Goal: Information Seeking & Learning: Learn about a topic

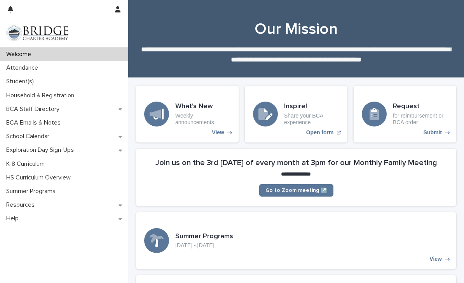
click at [12, 83] on p "Student(s)" at bounding box center [21, 81] width 37 height 7
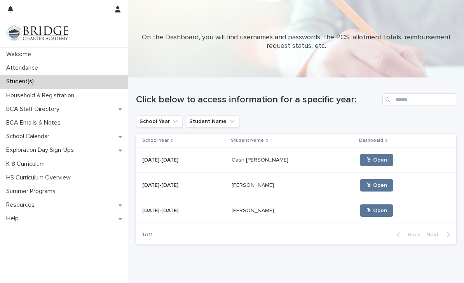
click at [366, 213] on span "🖱 Open" at bounding box center [376, 210] width 21 height 5
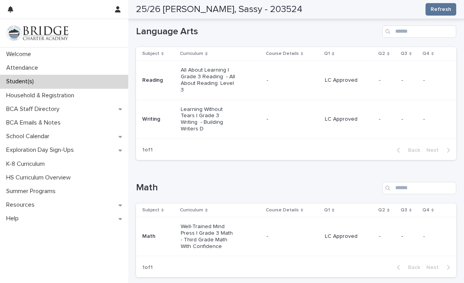
scroll to position [137, 0]
click at [187, 75] on p "All About Learning | Grade 3 Reading - All About Reading: Level 3" at bounding box center [209, 80] width 56 height 26
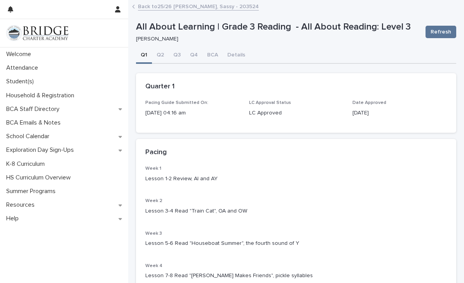
click at [152, 9] on link "Back to 25/26 [PERSON_NAME], Sassy - 203524" at bounding box center [198, 6] width 121 height 9
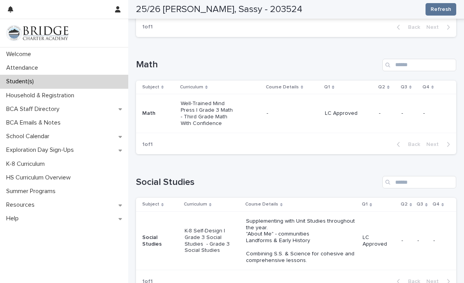
scroll to position [275, 0]
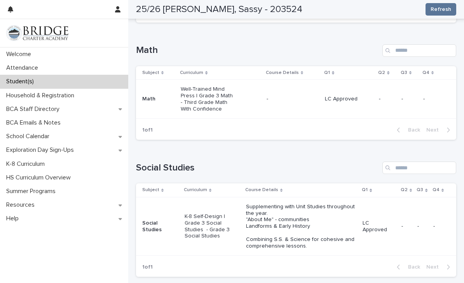
click at [187, 86] on p "Well-Trained Mind Press | Grade 3 Math - Third Grade Math With Confidence" at bounding box center [209, 99] width 56 height 26
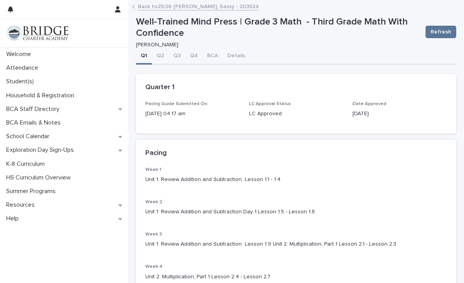
click at [21, 81] on p "Student(s)" at bounding box center [21, 81] width 37 height 7
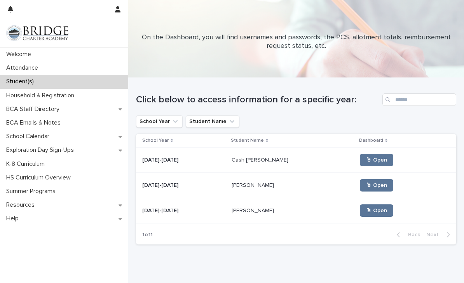
click at [360, 155] on link "🖱 Open" at bounding box center [376, 160] width 33 height 12
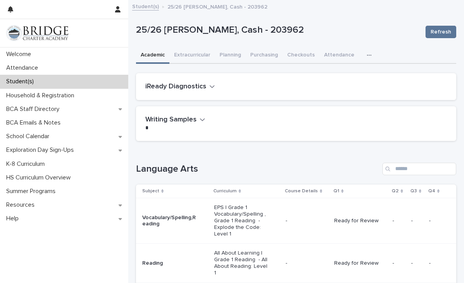
click at [153, 151] on div "Loading... Saving… Language Arts Subject Curriculum Course Details Q1 Q2 Q3 Q4 …" at bounding box center [296, 248] width 321 height 202
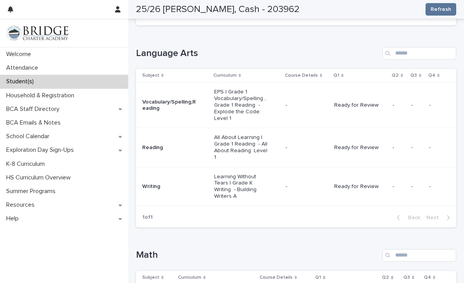
scroll to position [123, 0]
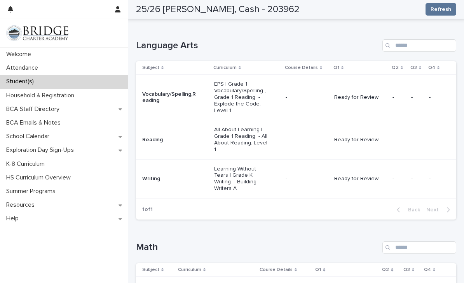
click at [364, 96] on p "Ready for Review" at bounding box center [361, 97] width 52 height 7
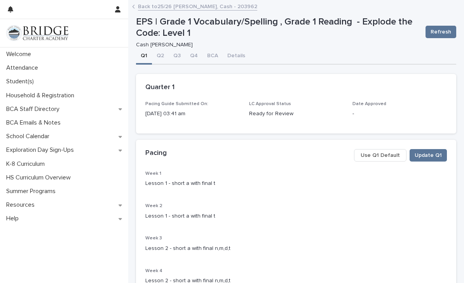
click at [148, 6] on link "Back to 25/26 [PERSON_NAME], Cash - 203962" at bounding box center [197, 6] width 119 height 9
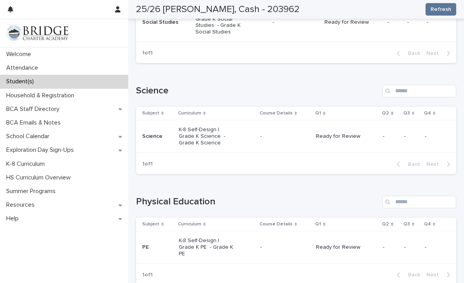
scroll to position [510, 0]
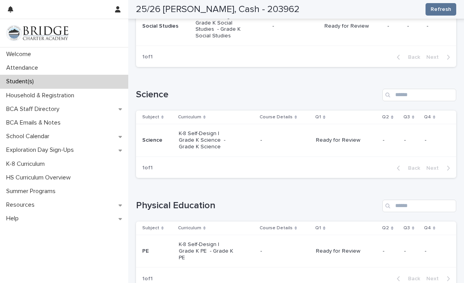
click at [184, 130] on p "K-8 Self-Design | Grade K Science - Grade K Science" at bounding box center [207, 139] width 56 height 19
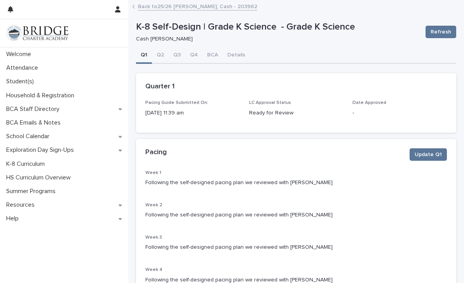
click at [145, 9] on link "Back to 25/26 [PERSON_NAME], Cash - 203962" at bounding box center [197, 6] width 119 height 9
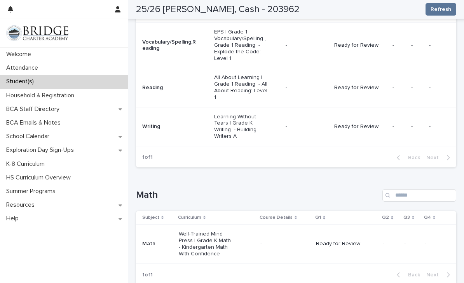
scroll to position [175, 0]
click at [28, 72] on div "Attendance" at bounding box center [64, 68] width 128 height 14
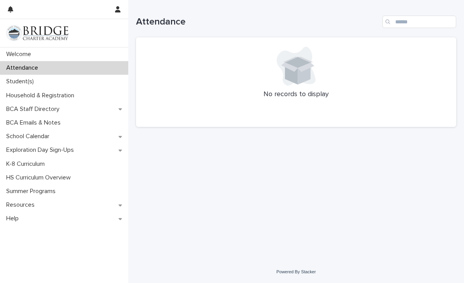
click at [53, 88] on div "Student(s)" at bounding box center [64, 82] width 128 height 14
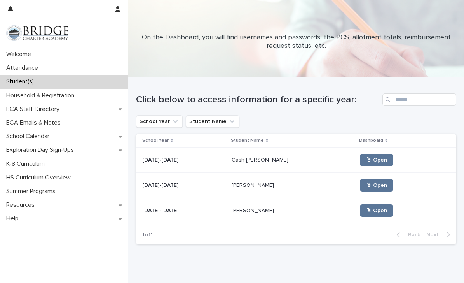
click at [366, 156] on link "🖱 Open" at bounding box center [376, 160] width 33 height 12
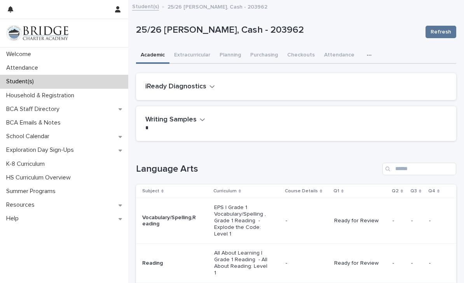
click at [345, 54] on button "Attendance" at bounding box center [340, 55] width 40 height 16
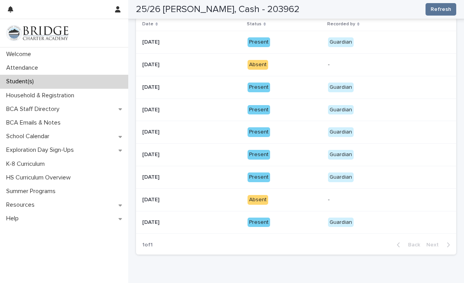
scroll to position [120, 0]
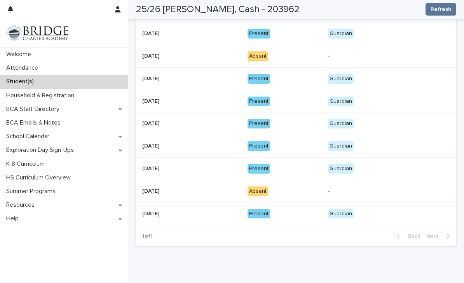
click at [74, 82] on div "Student(s)" at bounding box center [64, 82] width 128 height 14
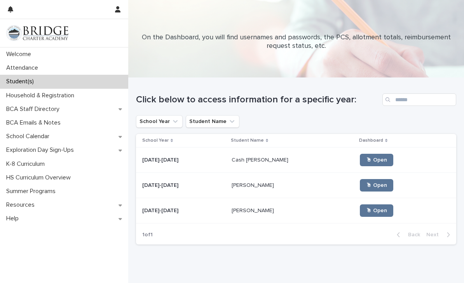
click at [366, 160] on span "🖱 Open" at bounding box center [376, 159] width 21 height 5
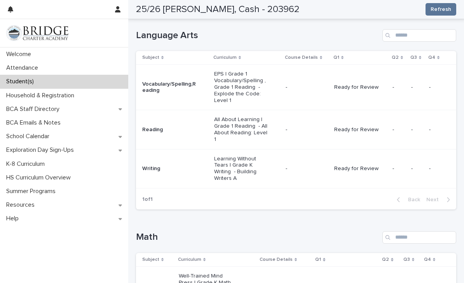
scroll to position [130, 0]
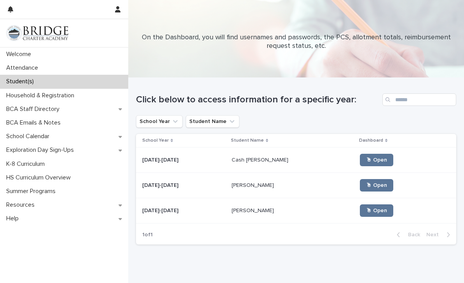
click at [360, 182] on link "🖱 Open" at bounding box center [376, 185] width 33 height 12
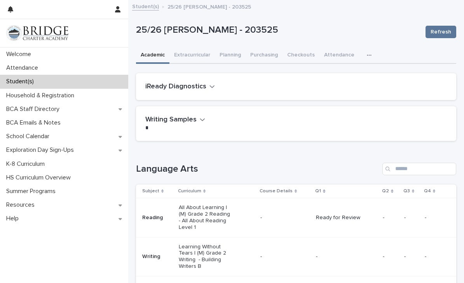
click at [156, 9] on link "Student(s)" at bounding box center [145, 6] width 27 height 9
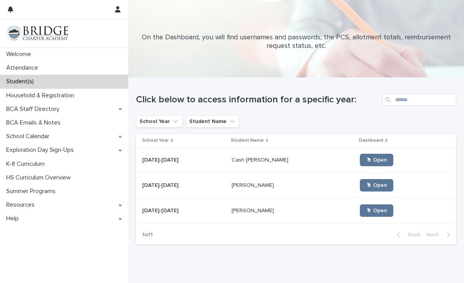
click at [366, 210] on span "🖱 Open" at bounding box center [376, 210] width 21 height 5
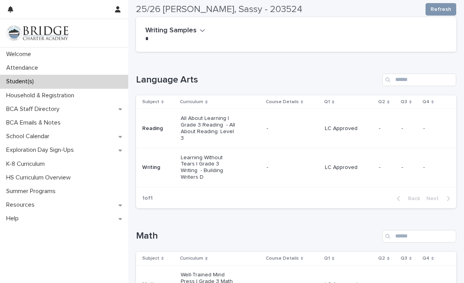
scroll to position [89, 0]
click at [211, 126] on p "All About Learning | Grade 3 Reading - All About Reading: Level 3" at bounding box center [209, 129] width 56 height 26
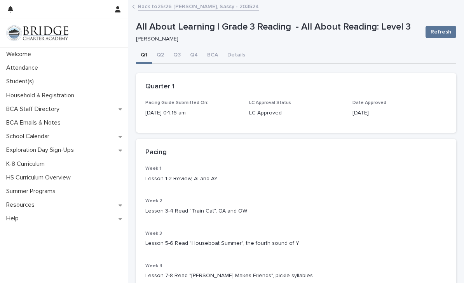
click at [162, 8] on link "Back to 25/26 [PERSON_NAME], Sassy - 203524" at bounding box center [198, 6] width 121 height 9
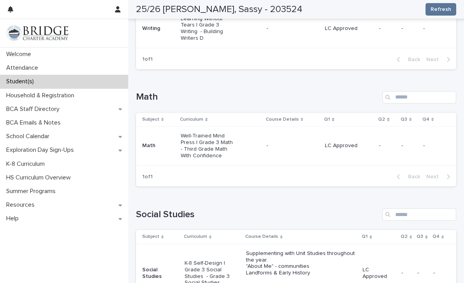
scroll to position [229, 0]
click at [216, 132] on p "Well-Trained Mind Press | Grade 3 Math - Third Grade Math With Confidence" at bounding box center [209, 145] width 56 height 26
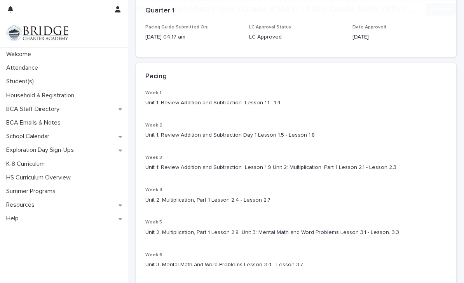
scroll to position [78, 0]
